Goal: Task Accomplishment & Management: Use online tool/utility

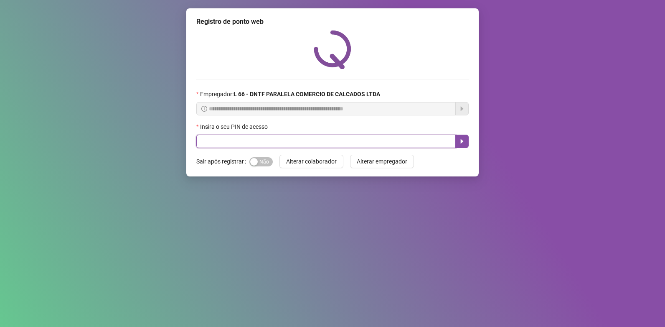
click at [261, 144] on input "text" at bounding box center [325, 140] width 259 height 13
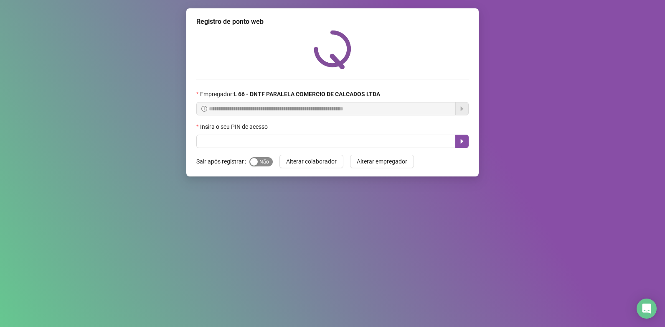
click at [269, 164] on span "Sim Não" at bounding box center [260, 161] width 23 height 9
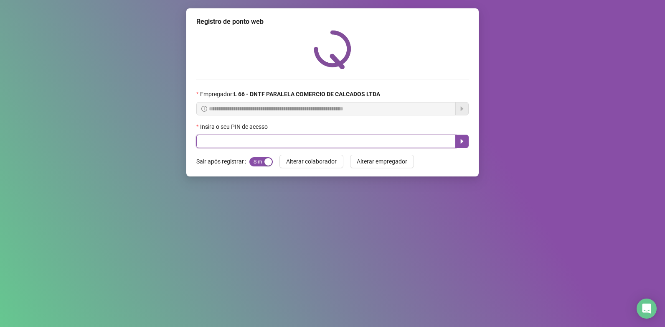
click at [266, 142] on input "text" at bounding box center [325, 140] width 259 height 13
type input "*****"
click at [459, 141] on icon "caret-right" at bounding box center [462, 141] width 7 height 7
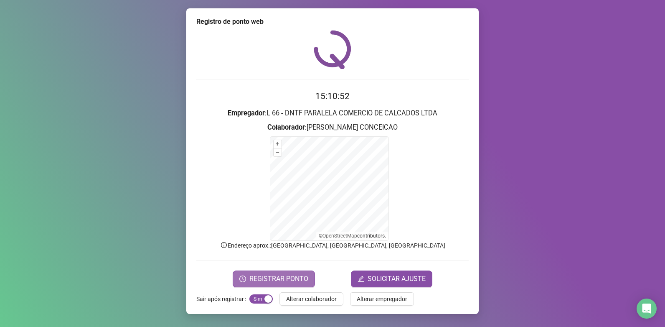
click at [304, 271] on button "REGISTRAR PONTO" at bounding box center [274, 278] width 82 height 17
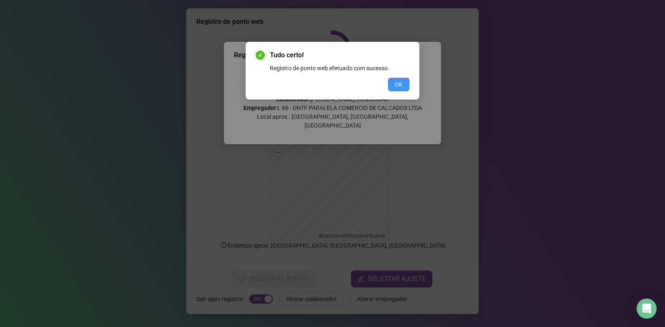
click at [402, 84] on span "OK" at bounding box center [399, 84] width 8 height 9
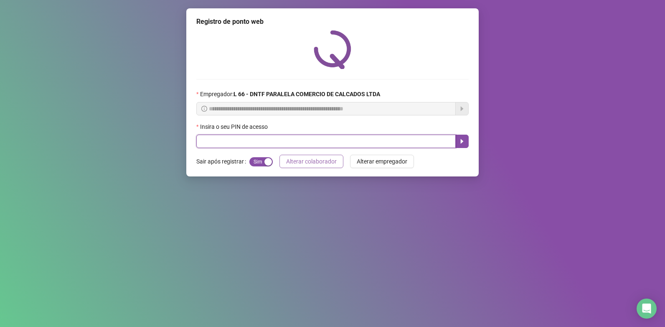
drag, startPoint x: 333, startPoint y: 142, endPoint x: 338, endPoint y: 159, distance: 17.7
click at [334, 139] on input "text" at bounding box center [325, 140] width 259 height 13
type input "*****"
click at [461, 137] on button "button" at bounding box center [461, 140] width 13 height 13
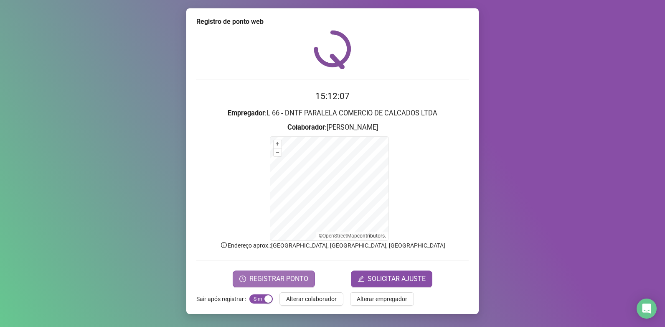
click at [271, 279] on span "REGISTRAR PONTO" at bounding box center [278, 279] width 59 height 10
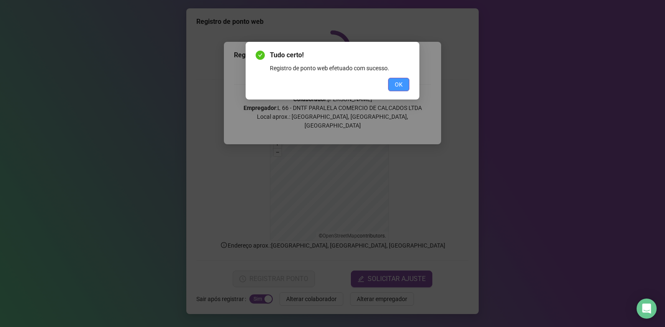
click at [400, 86] on span "OK" at bounding box center [399, 84] width 8 height 9
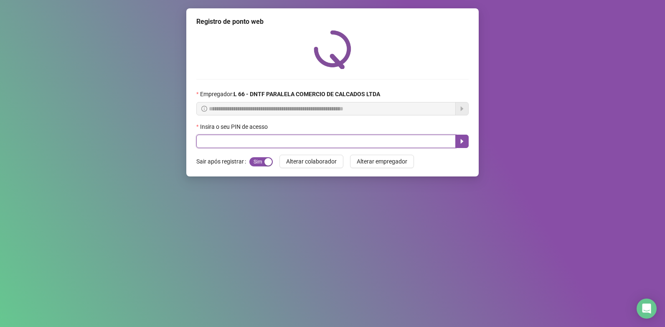
click at [241, 144] on input "text" at bounding box center [325, 140] width 259 height 13
type input "*****"
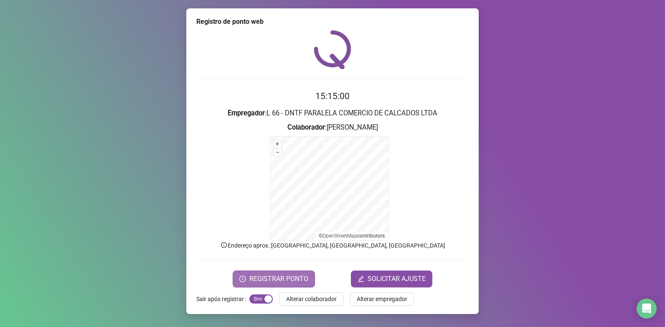
click at [265, 279] on span "REGISTRAR PONTO" at bounding box center [278, 279] width 59 height 10
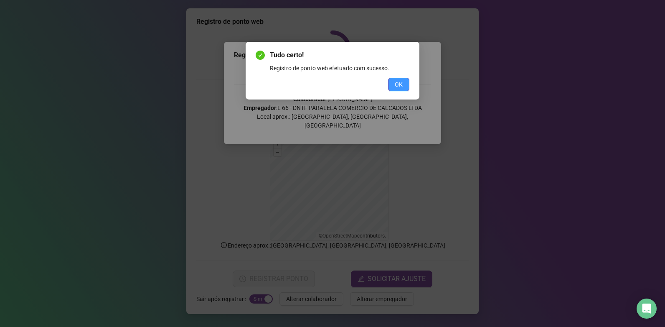
click at [403, 82] on button "OK" at bounding box center [398, 84] width 21 height 13
